Goal: Check status: Check status

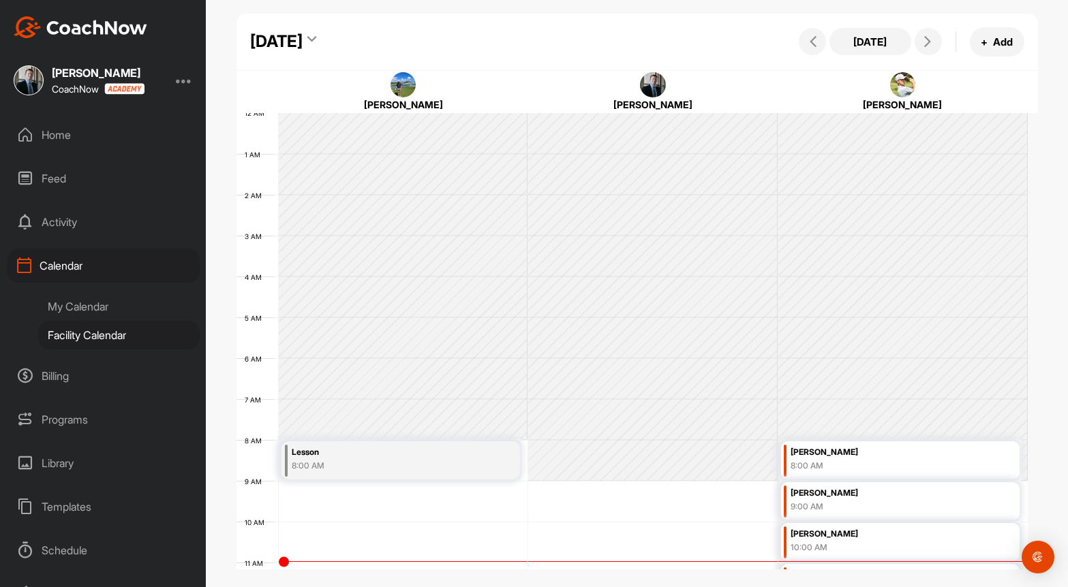
scroll to position [236, 0]
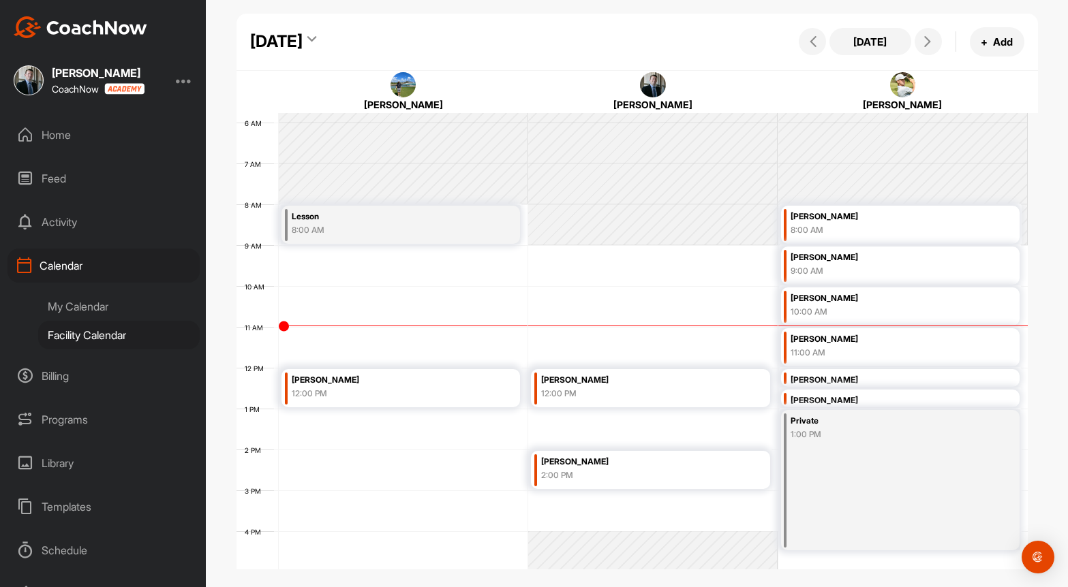
click at [87, 310] on div "My Calendar" at bounding box center [118, 306] width 161 height 29
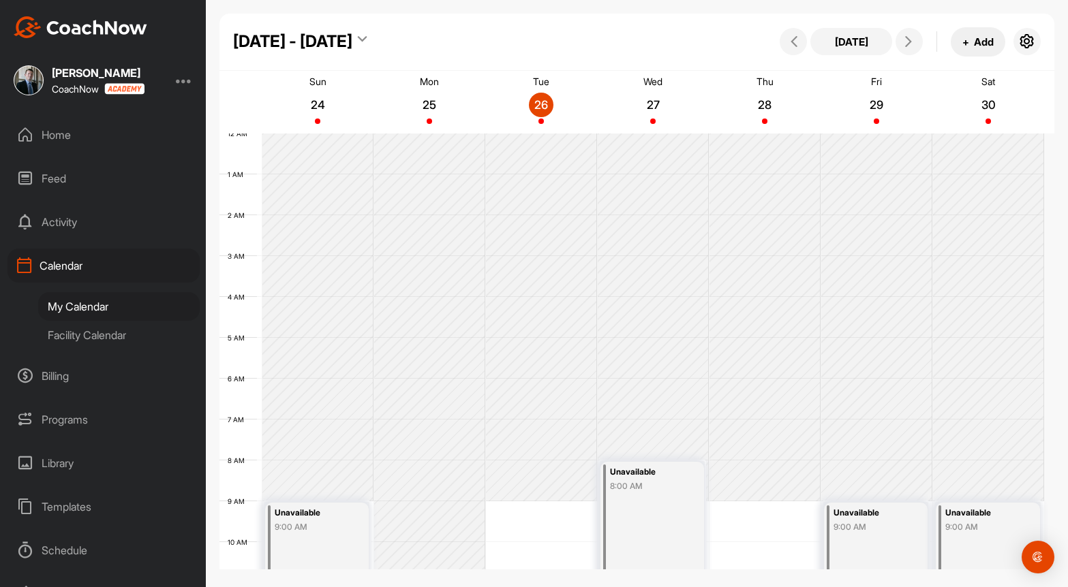
scroll to position [236, 0]
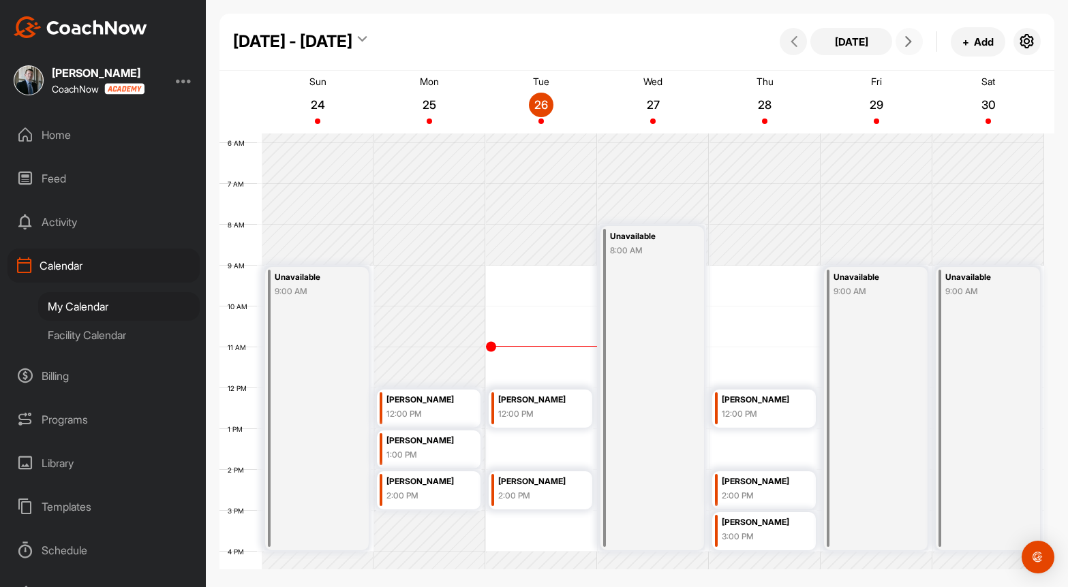
click at [908, 36] on icon at bounding box center [908, 41] width 11 height 11
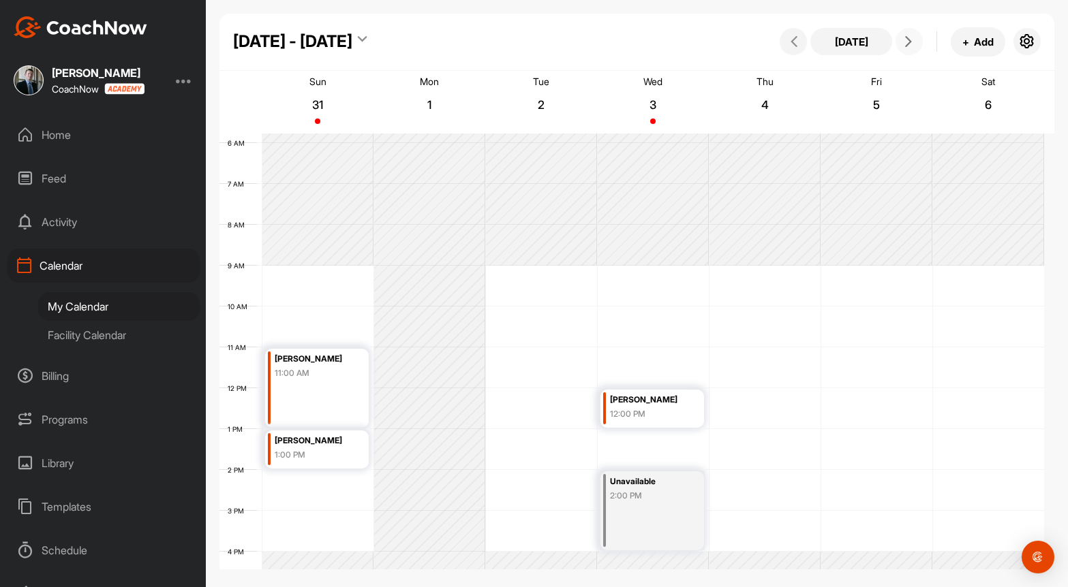
click at [908, 36] on icon at bounding box center [908, 41] width 11 height 11
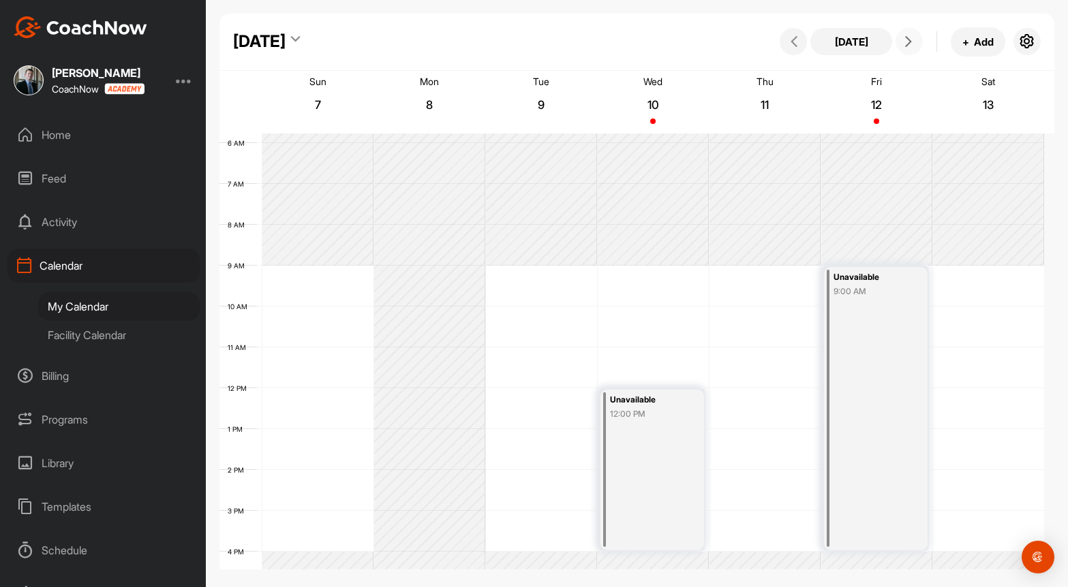
click at [908, 36] on icon at bounding box center [908, 41] width 11 height 11
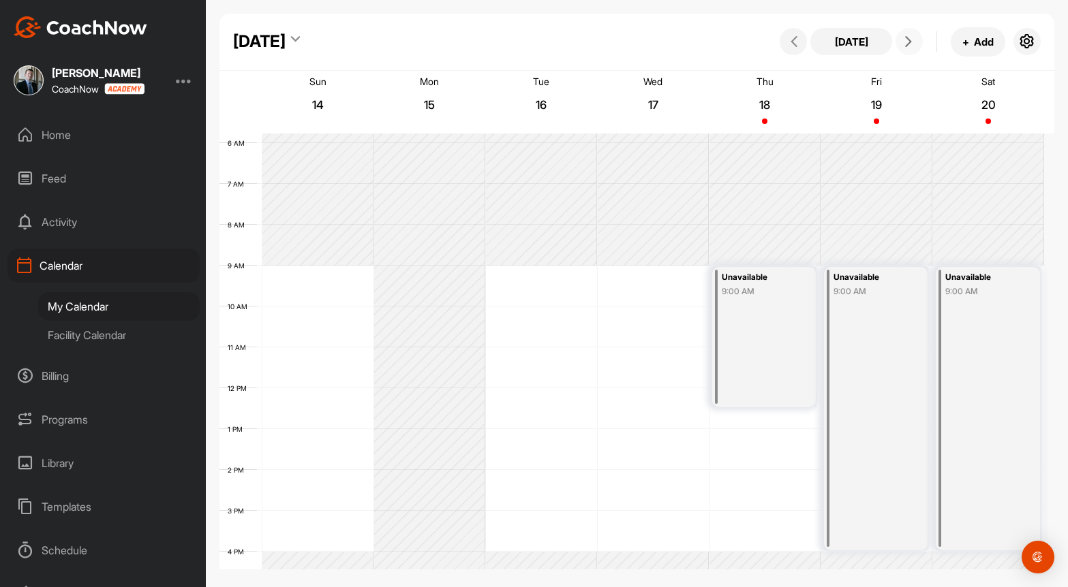
click at [916, 47] on button at bounding box center [908, 41] width 27 height 27
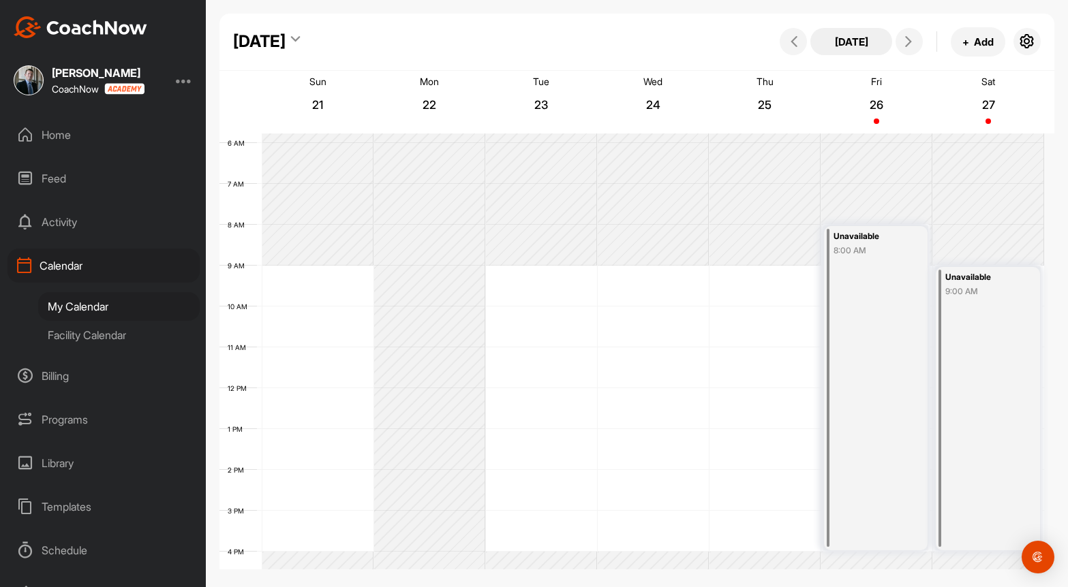
click at [849, 39] on button "[DATE]" at bounding box center [851, 41] width 82 height 27
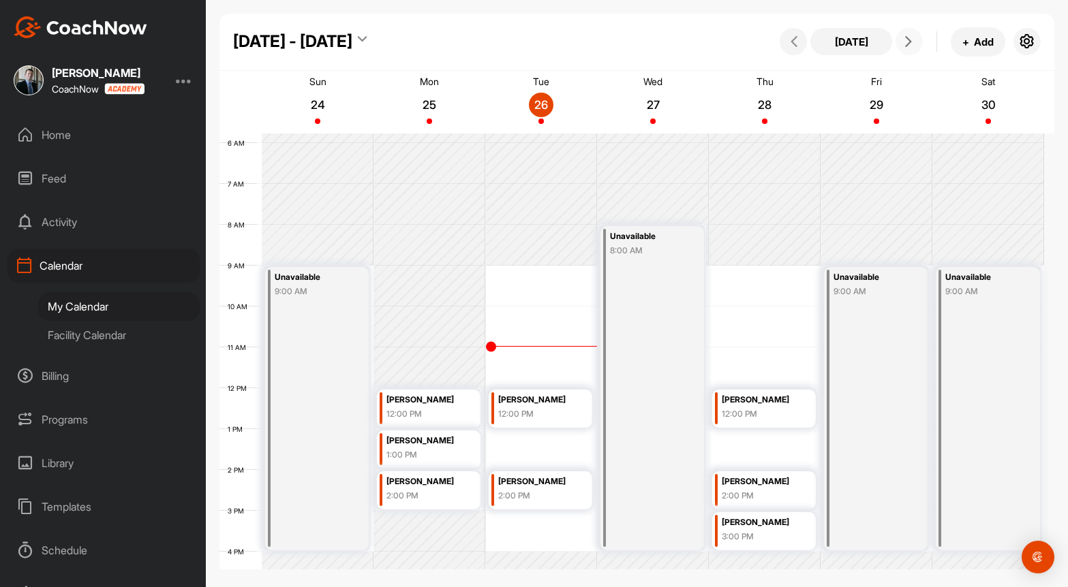
click at [905, 44] on icon at bounding box center [908, 41] width 11 height 11
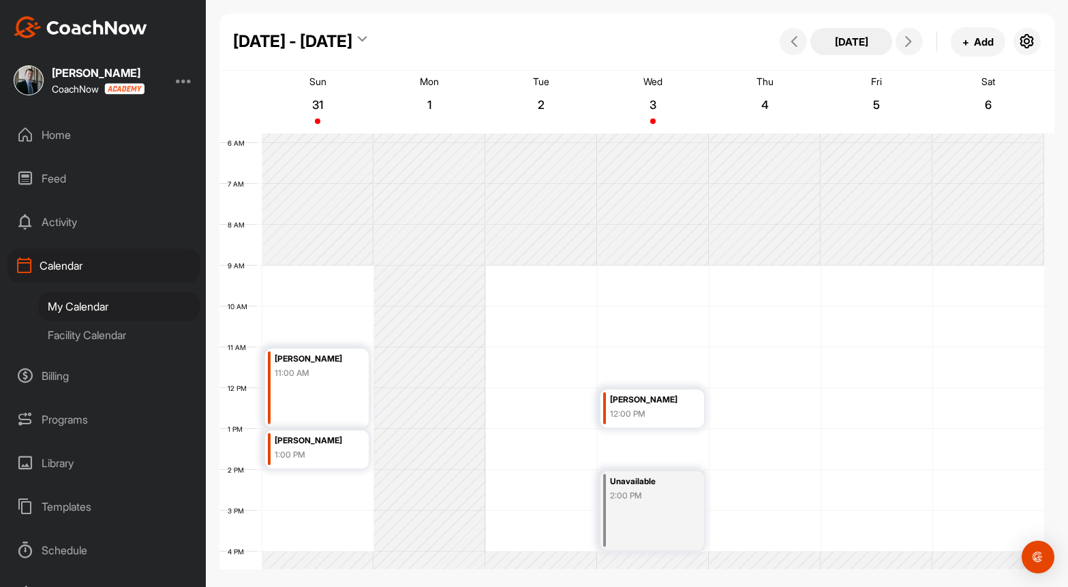
click at [871, 39] on button "[DATE]" at bounding box center [851, 41] width 82 height 27
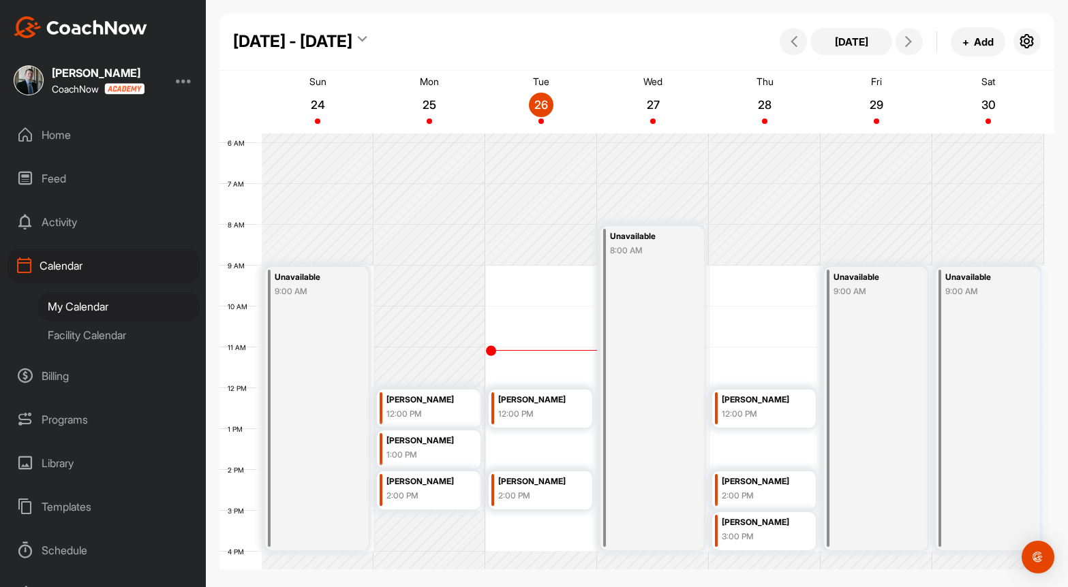
click at [89, 328] on div "Facility Calendar" at bounding box center [118, 335] width 161 height 29
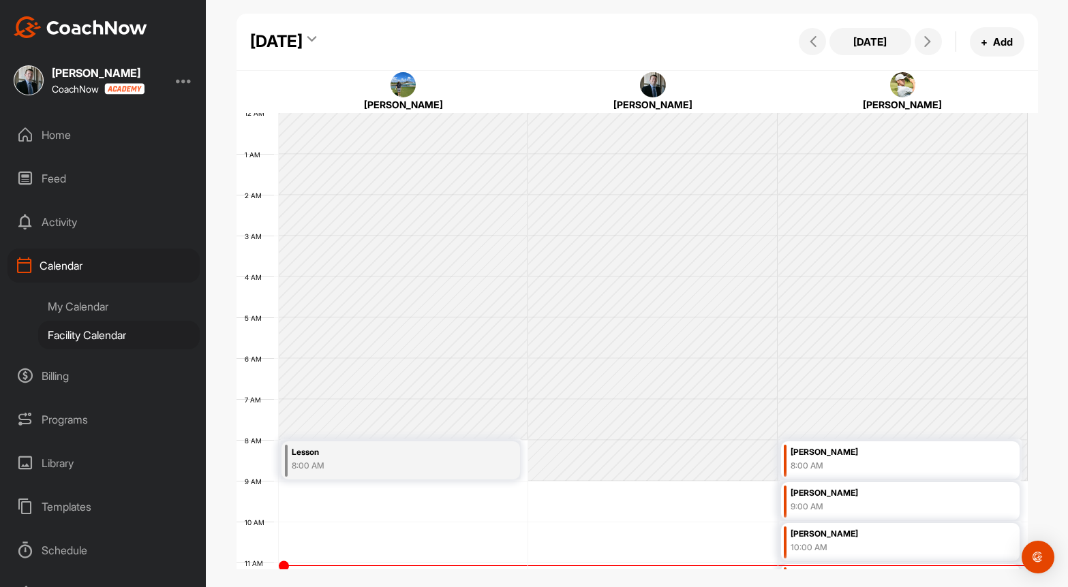
scroll to position [236, 0]
